Goal: Task Accomplishment & Management: Use online tool/utility

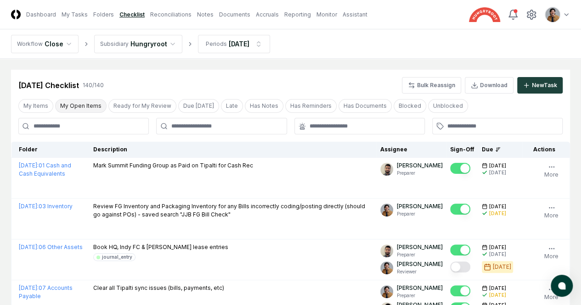
click at [78, 108] on button "My Open Items" at bounding box center [80, 106] width 51 height 14
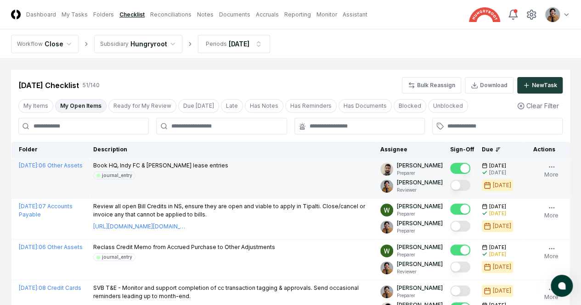
click at [450, 182] on button "Mark complete" at bounding box center [460, 185] width 20 height 11
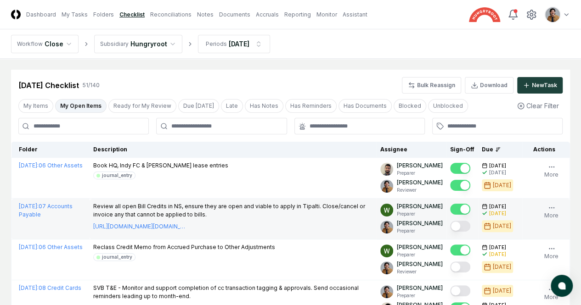
click at [450, 229] on button "Mark complete" at bounding box center [460, 226] width 20 height 11
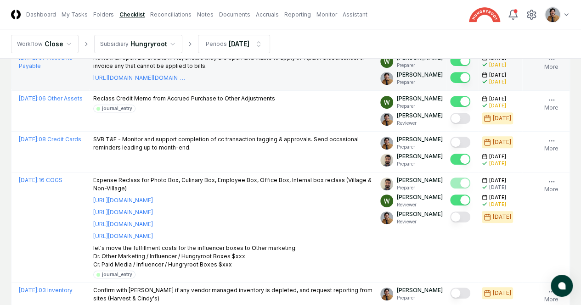
scroll to position [159, 0]
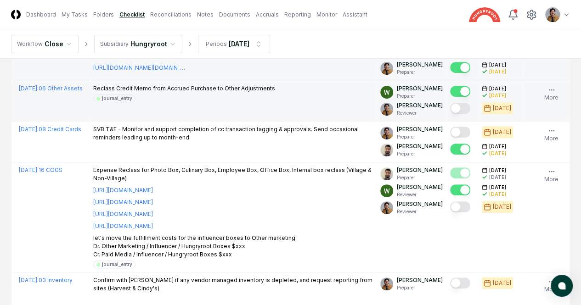
click at [450, 114] on button "Mark complete" at bounding box center [460, 108] width 20 height 11
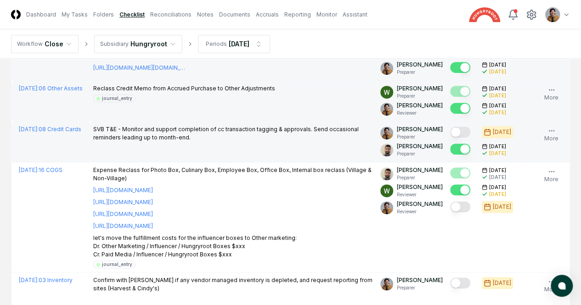
click at [450, 138] on button "Mark complete" at bounding box center [460, 132] width 20 height 11
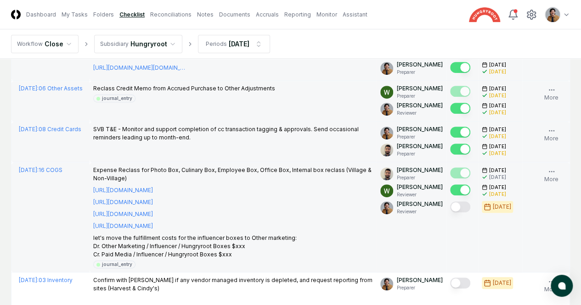
click at [450, 213] on button "Mark complete" at bounding box center [460, 207] width 20 height 11
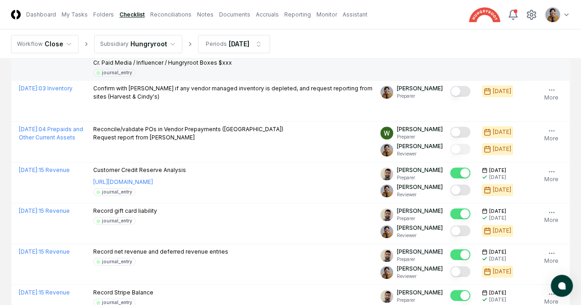
scroll to position [371, 0]
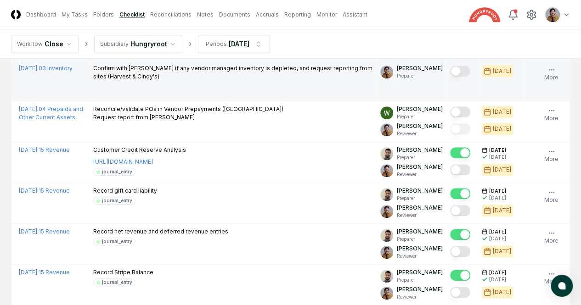
click at [450, 77] on button "Mark complete" at bounding box center [460, 71] width 20 height 11
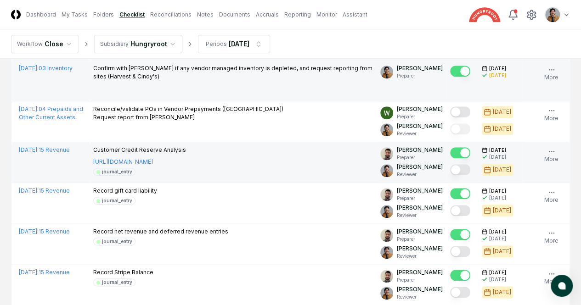
click at [450, 175] on button "Mark complete" at bounding box center [460, 169] width 20 height 11
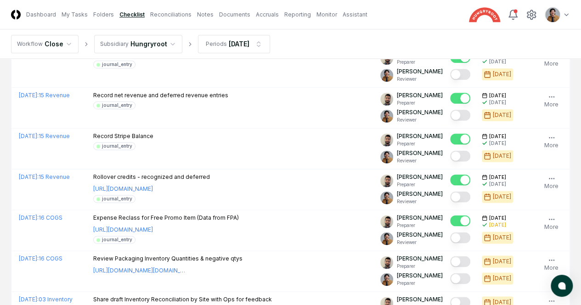
scroll to position [545, 0]
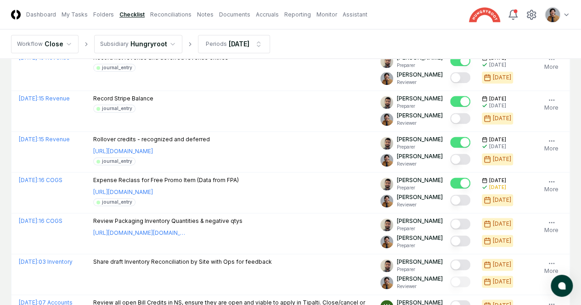
click at [450, 42] on button "Mark complete" at bounding box center [460, 36] width 20 height 11
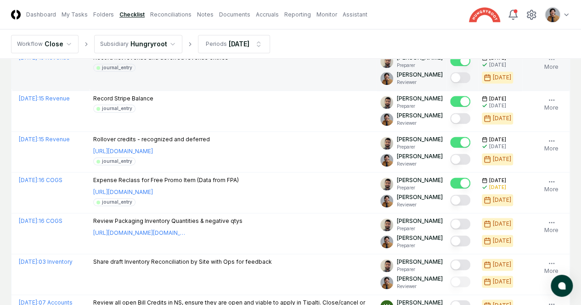
click at [450, 83] on button "Mark complete" at bounding box center [460, 77] width 20 height 11
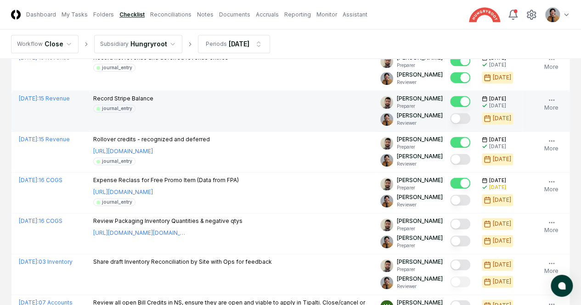
click at [450, 124] on button "Mark complete" at bounding box center [460, 118] width 20 height 11
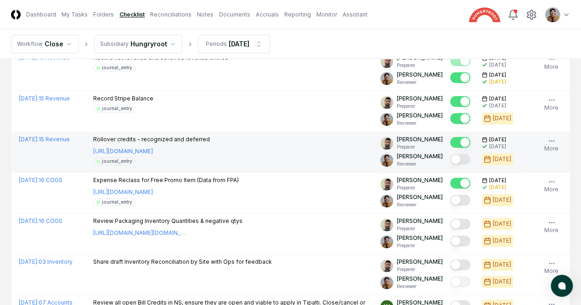
drag, startPoint x: 256, startPoint y: 243, endPoint x: 252, endPoint y: 255, distance: 13.7
click at [450, 165] on button "Mark complete" at bounding box center [460, 159] width 20 height 11
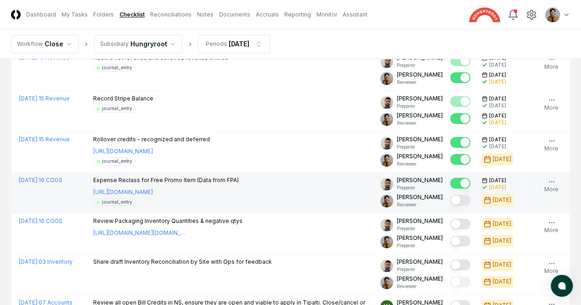
click at [450, 206] on button "Mark complete" at bounding box center [460, 200] width 20 height 11
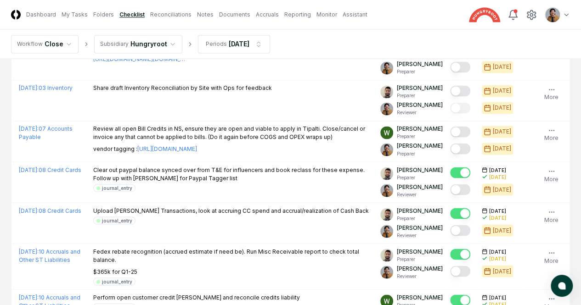
scroll to position [722, 0]
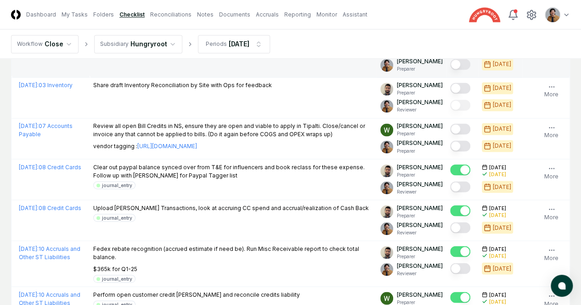
click at [450, 71] on div at bounding box center [460, 65] width 20 height 12
click at [450, 70] on button "Mark complete" at bounding box center [460, 64] width 20 height 11
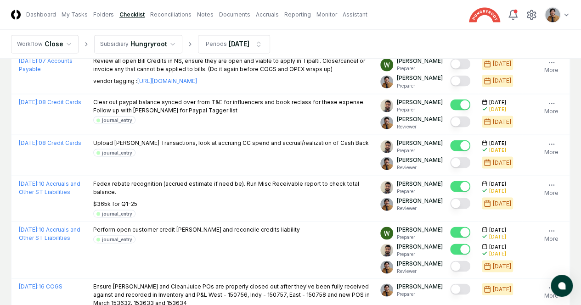
scroll to position [790, 0]
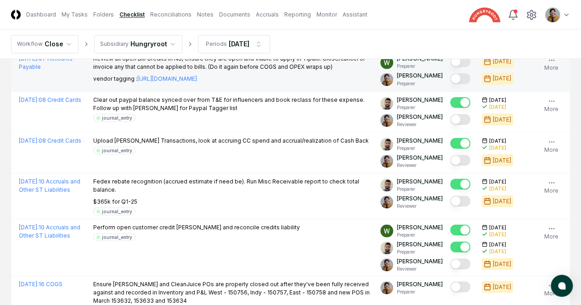
click at [450, 84] on button "Mark complete" at bounding box center [460, 78] width 20 height 11
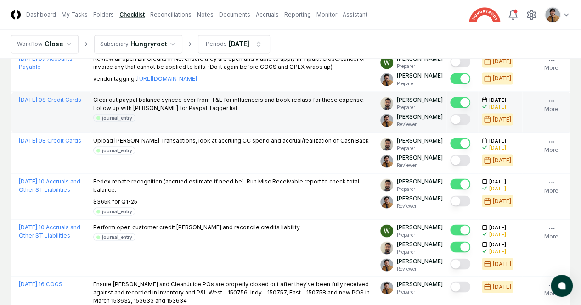
click at [447, 133] on td at bounding box center [463, 112] width 32 height 41
click at [450, 125] on button "Mark complete" at bounding box center [460, 119] width 20 height 11
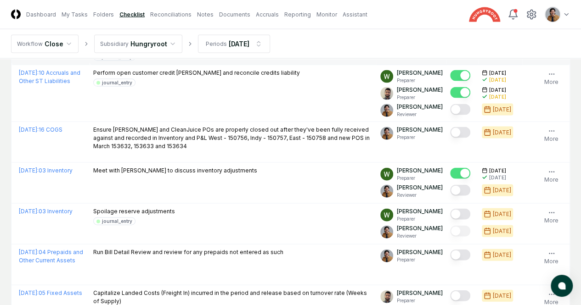
scroll to position [946, 0]
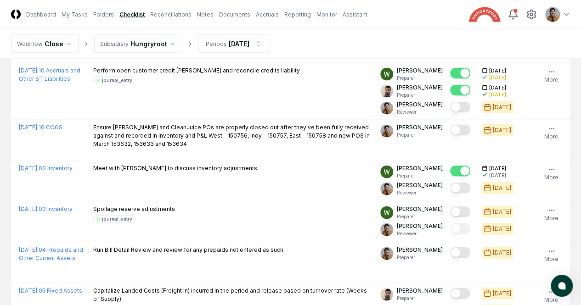
click at [450, 9] on button "Mark complete" at bounding box center [460, 3] width 20 height 11
click at [450, 50] on button "Mark complete" at bounding box center [460, 44] width 20 height 11
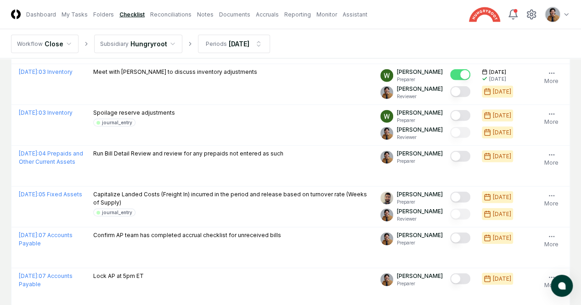
scroll to position [1073, 0]
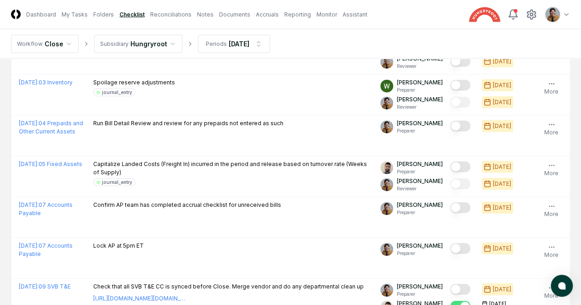
click at [450, 9] on button "Mark complete" at bounding box center [460, 3] width 20 height 11
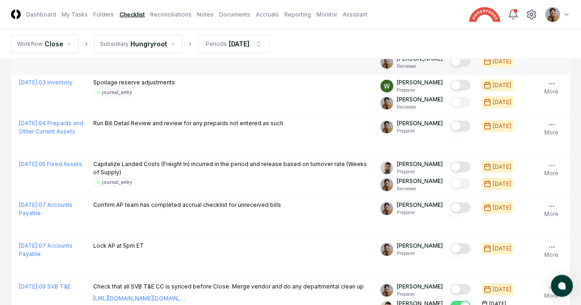
click at [447, 75] on td at bounding box center [463, 54] width 32 height 41
click at [450, 67] on button "Mark complete" at bounding box center [460, 61] width 20 height 11
drag, startPoint x: 579, startPoint y: 165, endPoint x: 580, endPoint y: 170, distance: 4.7
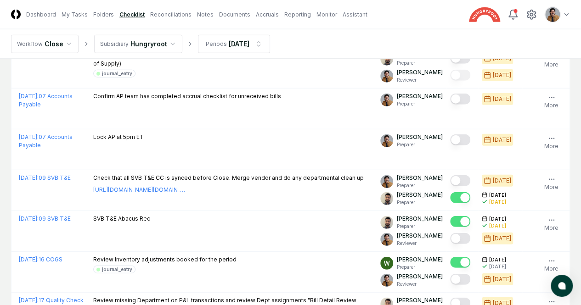
scroll to position [1185, 0]
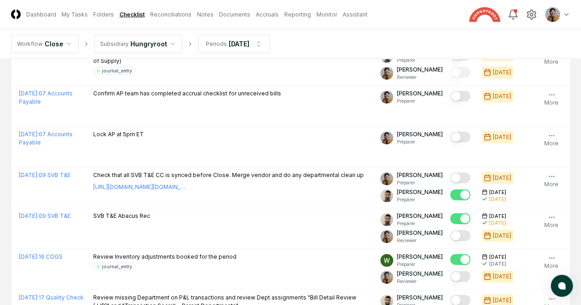
click at [450, 20] on button "Mark complete" at bounding box center [460, 14] width 20 height 11
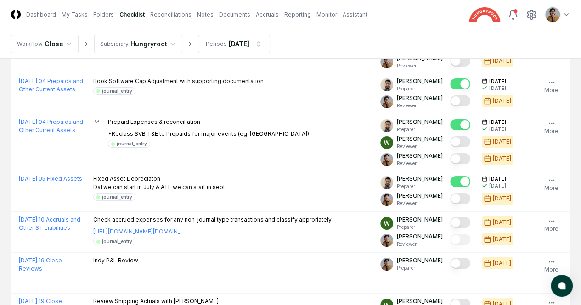
scroll to position [1648, 0]
